Goal: Information Seeking & Learning: Check status

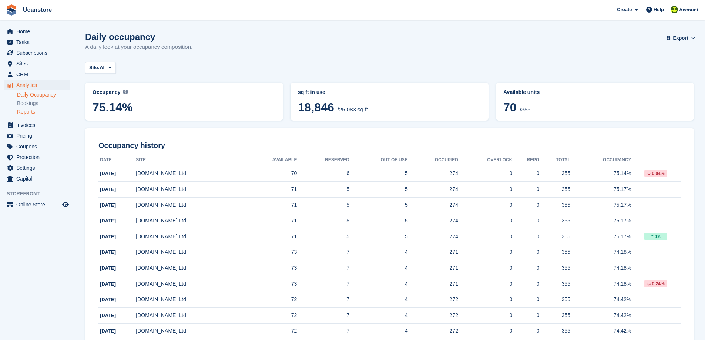
click at [31, 112] on link "Reports" at bounding box center [43, 111] width 53 height 7
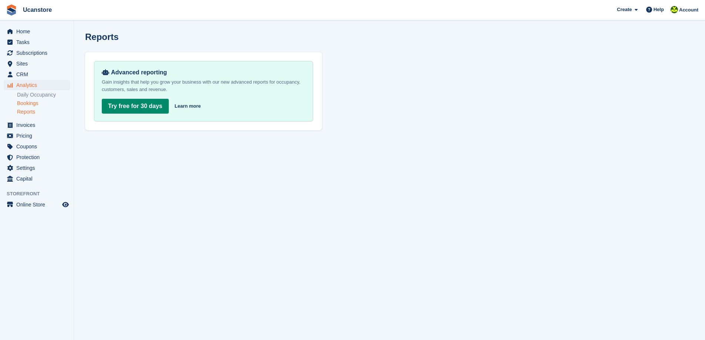
click at [28, 105] on link "Bookings" at bounding box center [43, 103] width 53 height 7
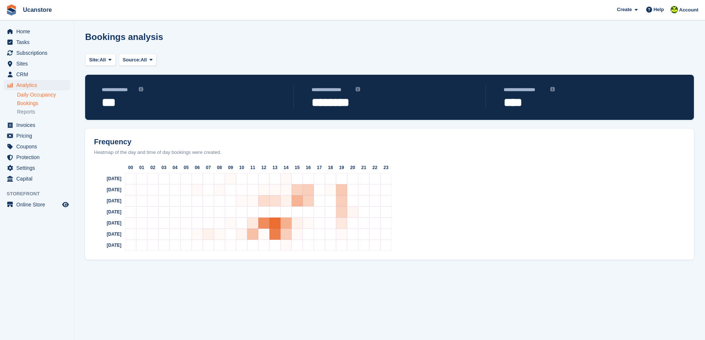
click at [31, 95] on link "Daily Occupancy" at bounding box center [43, 94] width 53 height 7
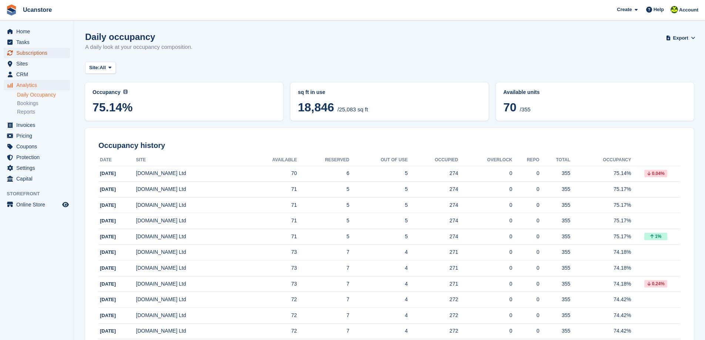
click at [33, 53] on span "Subscriptions" at bounding box center [38, 53] width 44 height 10
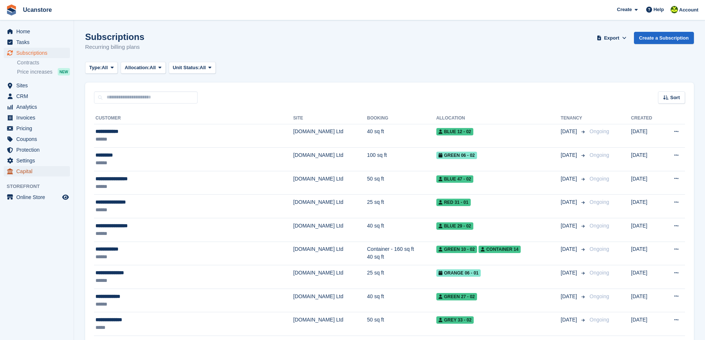
click at [28, 171] on span "Capital" at bounding box center [38, 171] width 44 height 10
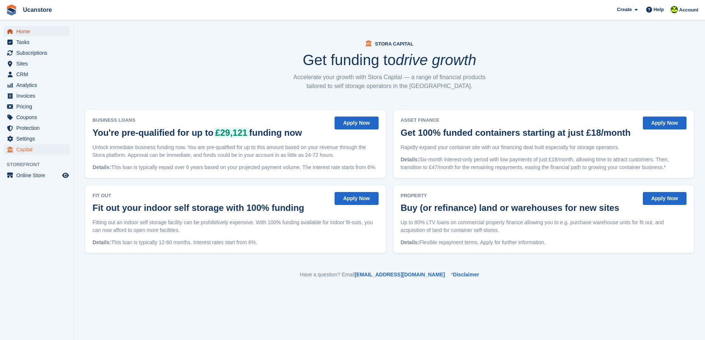
click at [31, 33] on span "Home" at bounding box center [38, 31] width 44 height 10
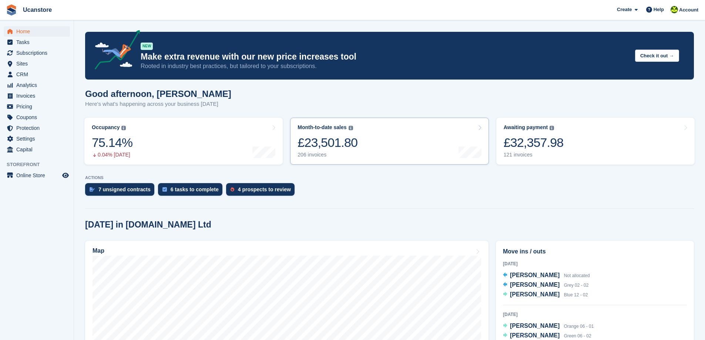
click at [340, 140] on div "£23,501.80" at bounding box center [327, 142] width 60 height 15
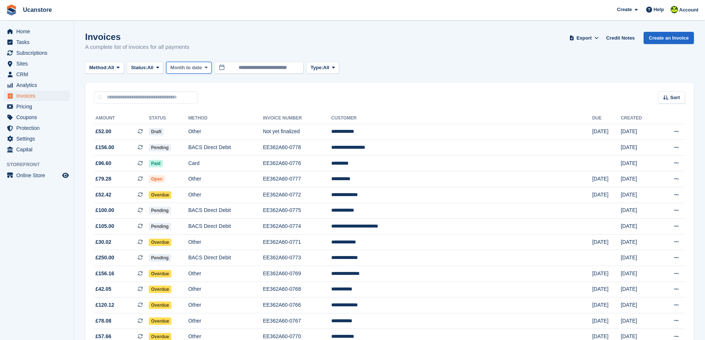
click at [207, 68] on icon at bounding box center [206, 67] width 3 height 5
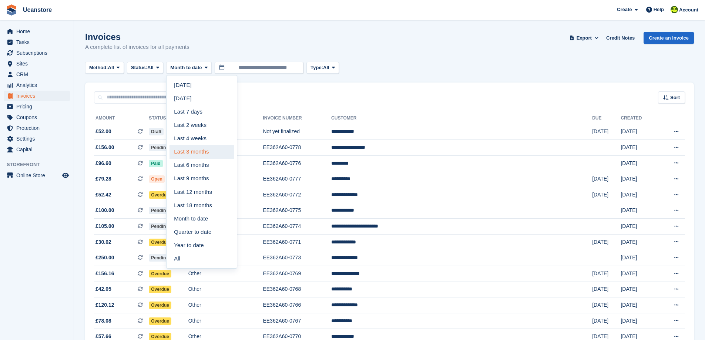
click at [211, 154] on link "Last 3 months" at bounding box center [201, 151] width 64 height 13
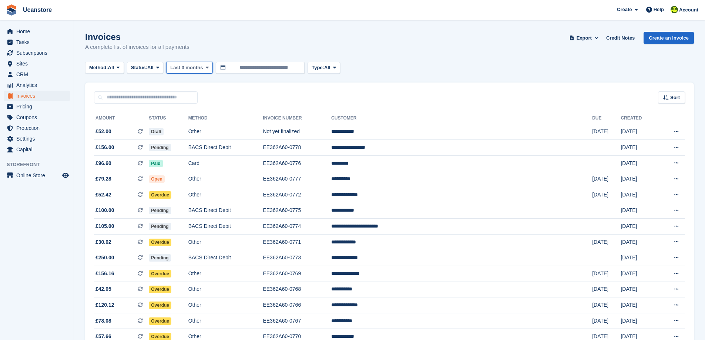
click at [209, 67] on icon at bounding box center [207, 67] width 3 height 5
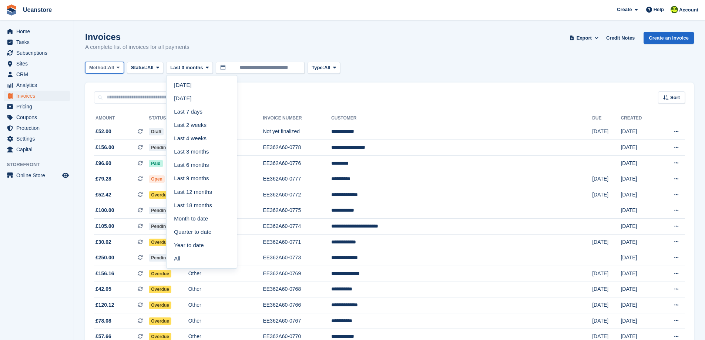
click at [119, 68] on button "Method: All" at bounding box center [104, 68] width 39 height 12
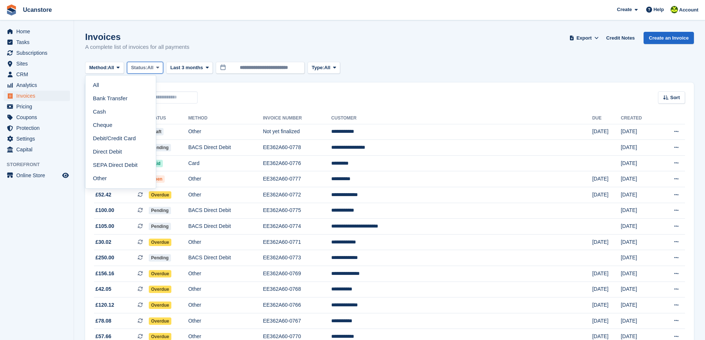
click at [158, 67] on span at bounding box center [158, 68] width 6 height 6
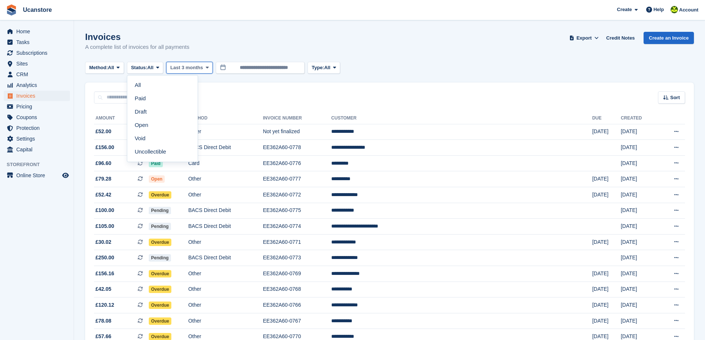
click at [188, 68] on span "Last 3 months" at bounding box center [186, 67] width 33 height 7
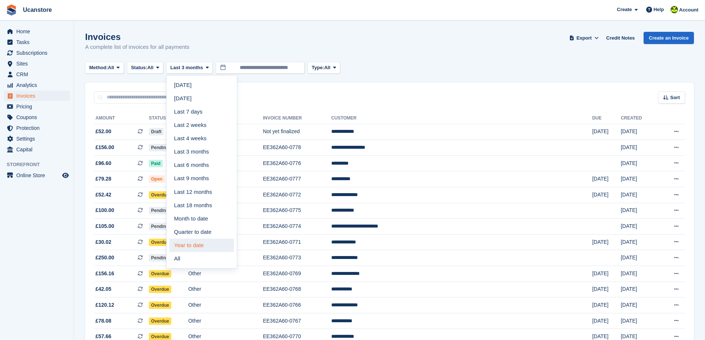
click at [205, 245] on link "Year to date" at bounding box center [201, 245] width 64 height 13
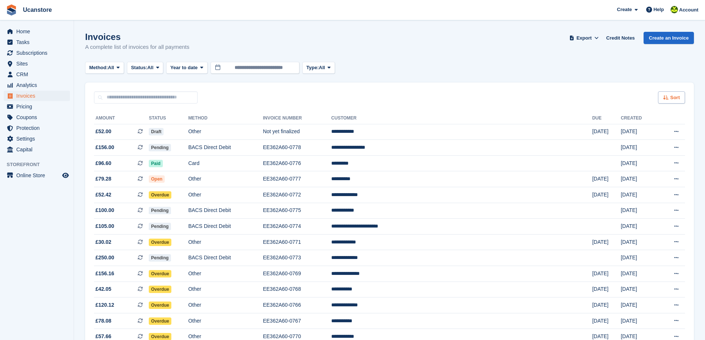
click at [669, 100] on div "Sort" at bounding box center [671, 97] width 27 height 12
click at [31, 84] on span "Analytics" at bounding box center [38, 85] width 44 height 10
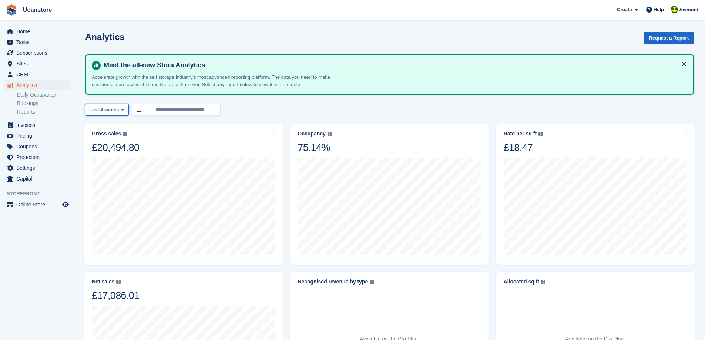
click at [121, 107] on span at bounding box center [123, 110] width 6 height 6
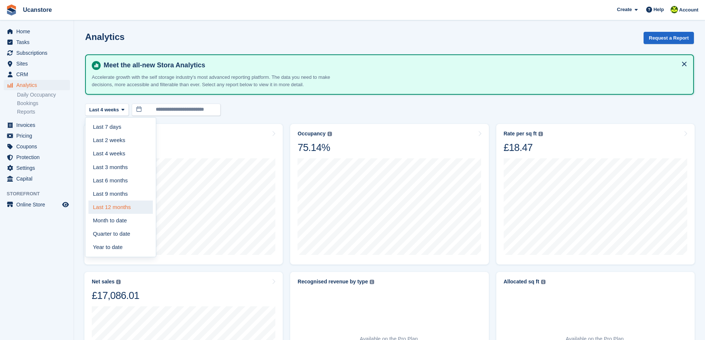
click at [118, 208] on link "Last 12 months" at bounding box center [120, 206] width 64 height 13
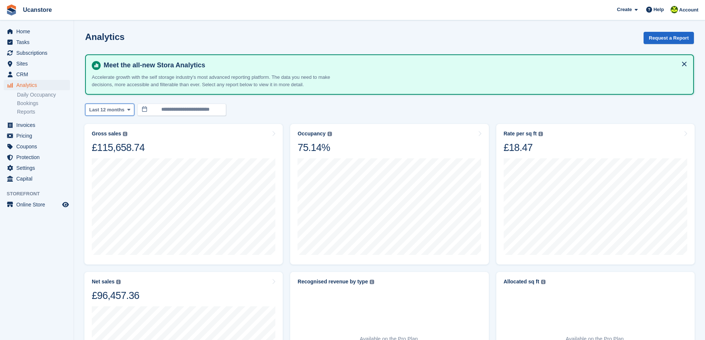
click at [127, 107] on icon at bounding box center [128, 109] width 3 height 5
click at [127, 109] on icon at bounding box center [128, 109] width 3 height 5
click at [127, 110] on icon at bounding box center [128, 109] width 3 height 5
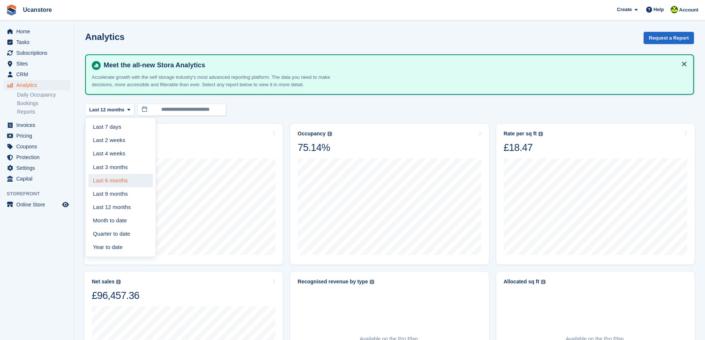
click at [112, 180] on link "Last 6 months" at bounding box center [120, 180] width 64 height 13
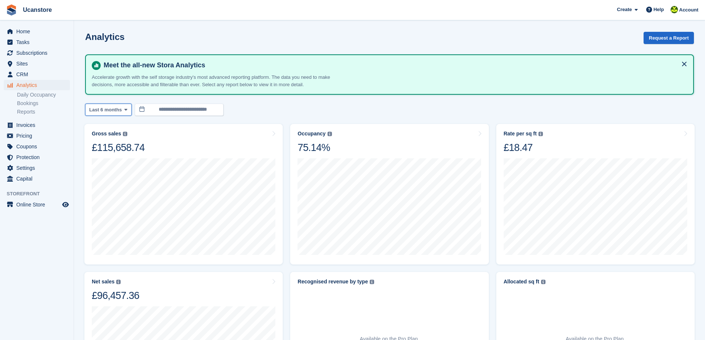
click at [127, 111] on span at bounding box center [126, 110] width 6 height 6
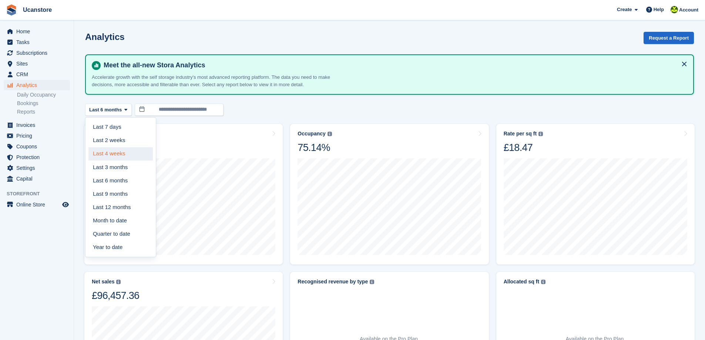
click at [118, 154] on link "Last 4 weeks" at bounding box center [120, 153] width 64 height 13
